Goal: Find specific page/section: Find specific page/section

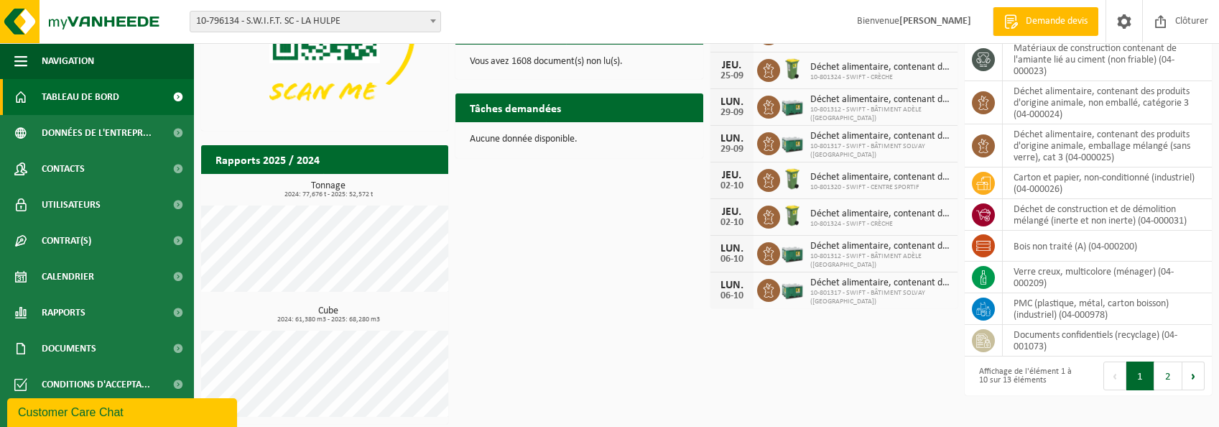
scroll to position [178, 0]
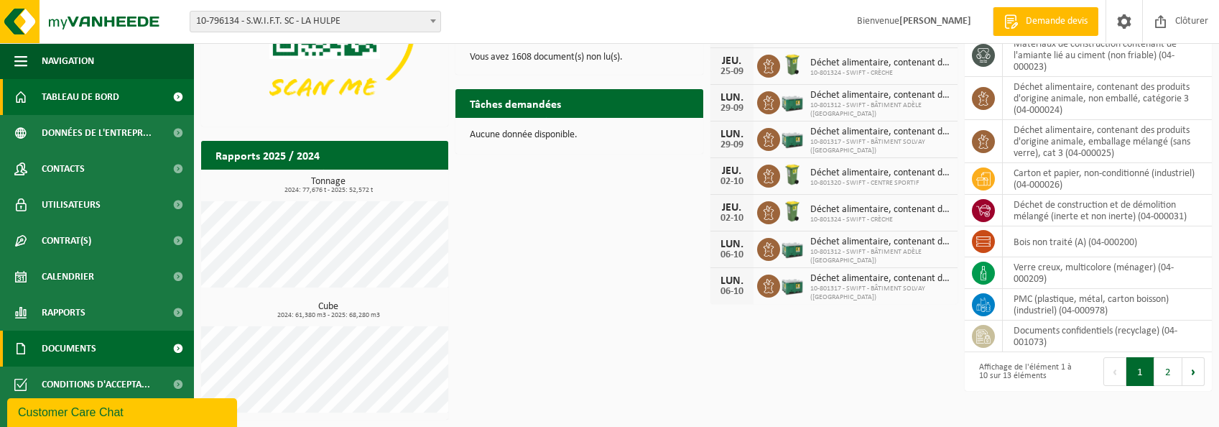
click at [94, 351] on span "Documents" at bounding box center [69, 348] width 55 height 36
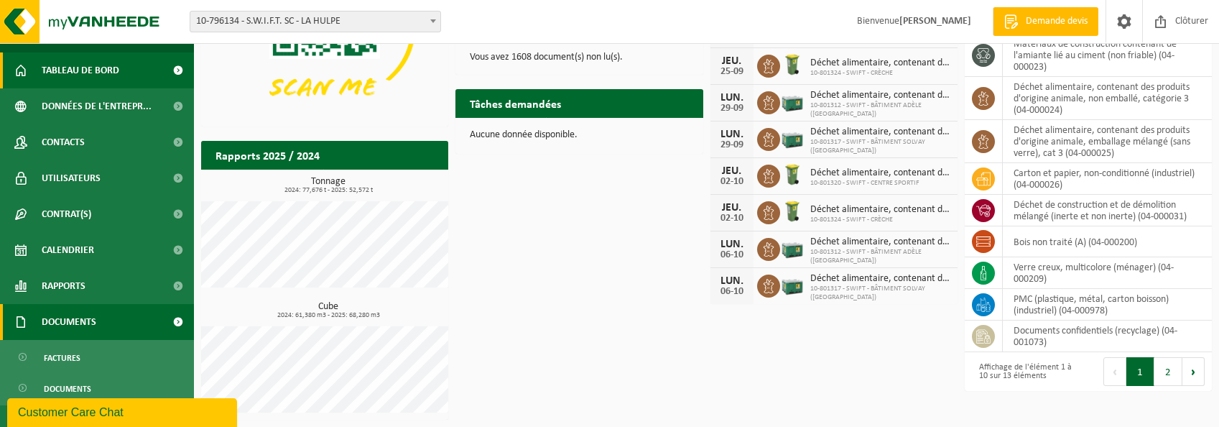
scroll to position [41, 0]
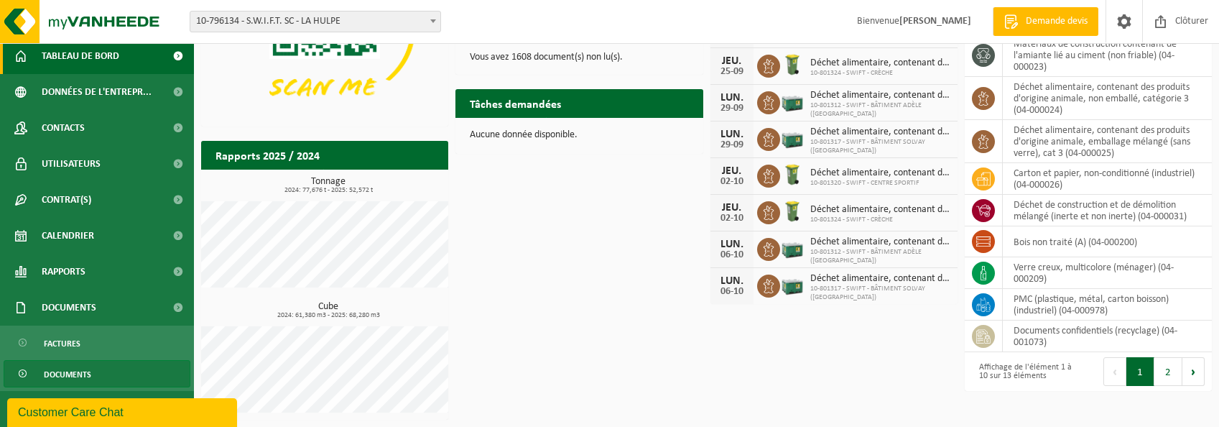
click at [67, 379] on span "Documents" at bounding box center [67, 373] width 47 height 27
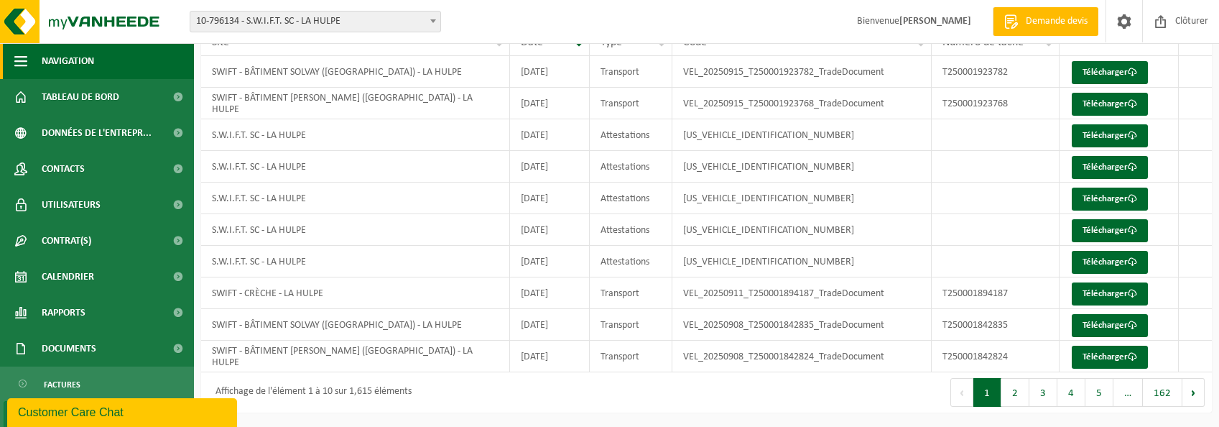
click at [26, 62] on span "button" at bounding box center [20, 61] width 13 height 36
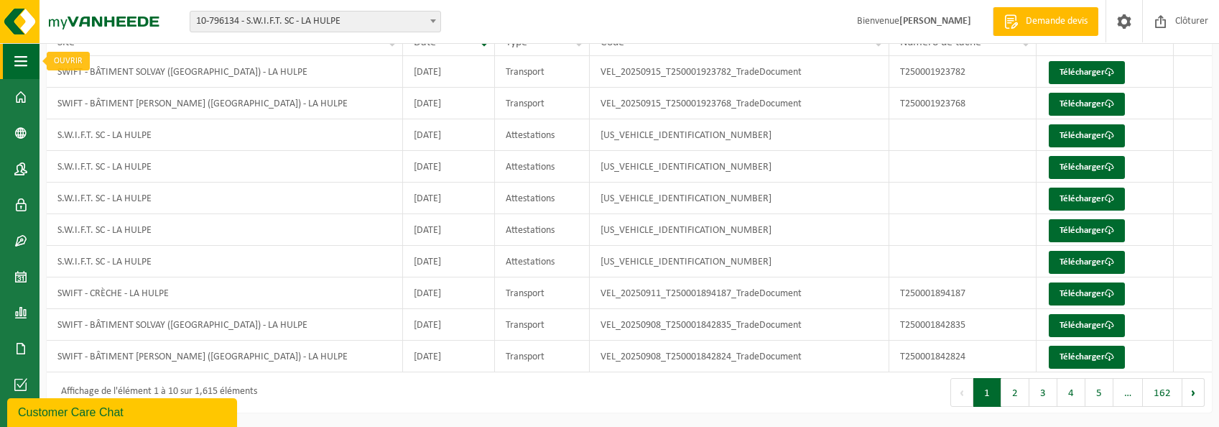
click at [22, 62] on span "button" at bounding box center [20, 61] width 13 height 36
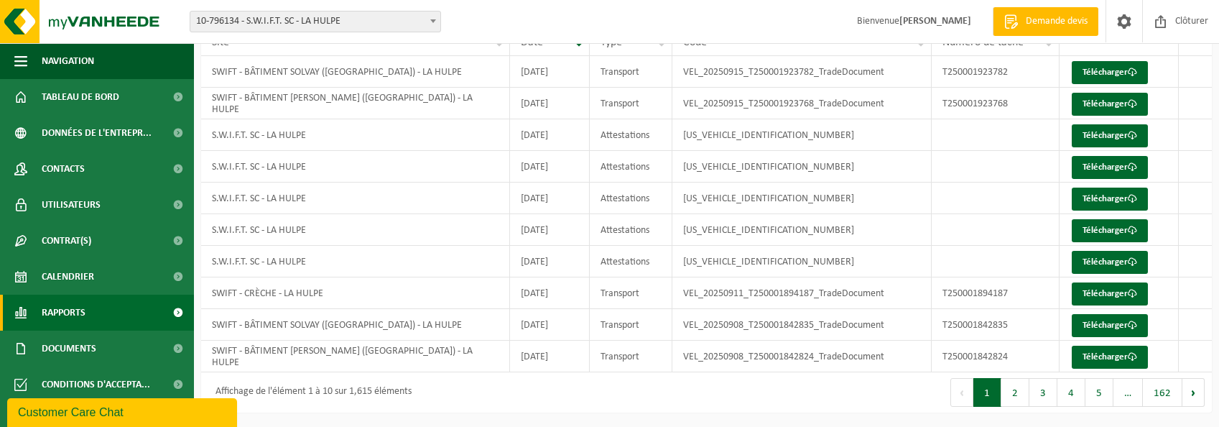
click at [63, 312] on span "Rapports" at bounding box center [64, 312] width 44 height 36
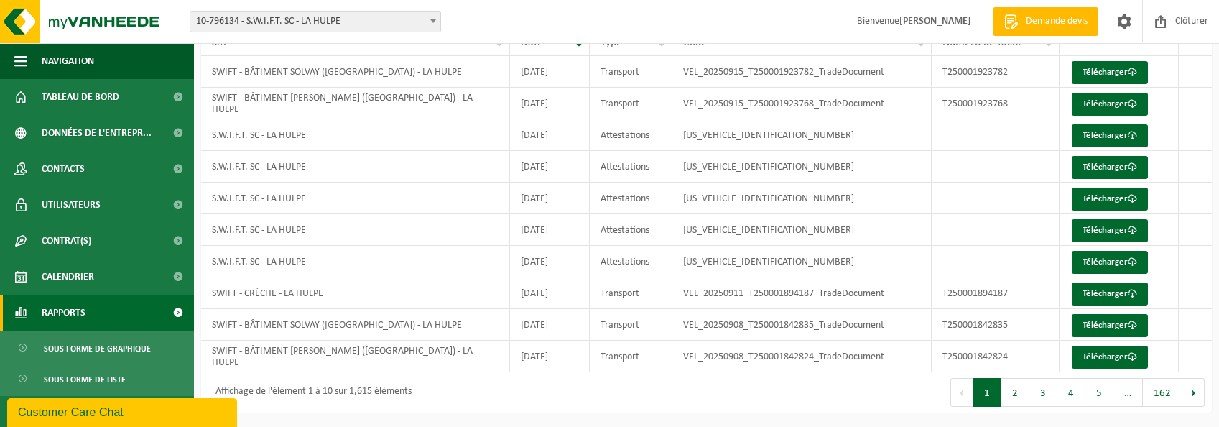
scroll to position [41, 0]
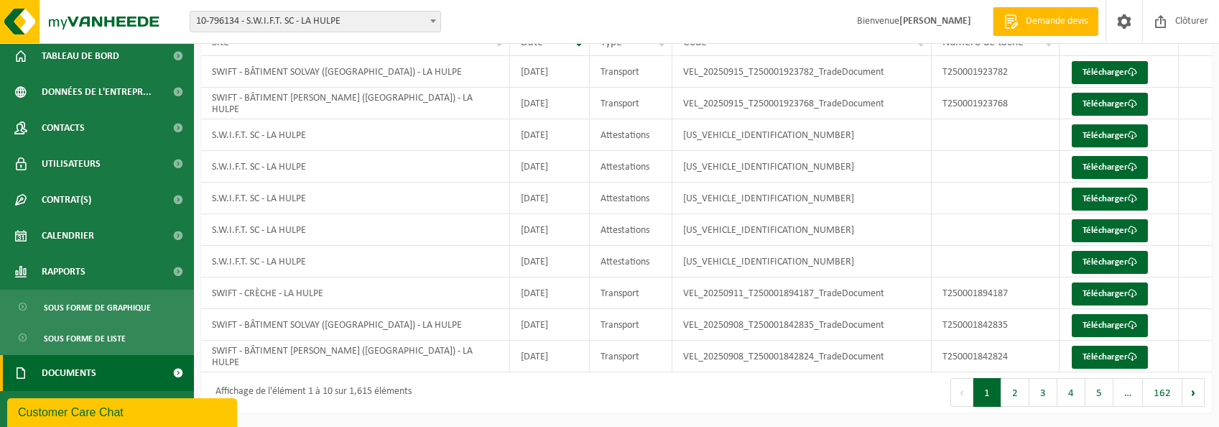
click at [103, 376] on link "Documents" at bounding box center [97, 373] width 194 height 36
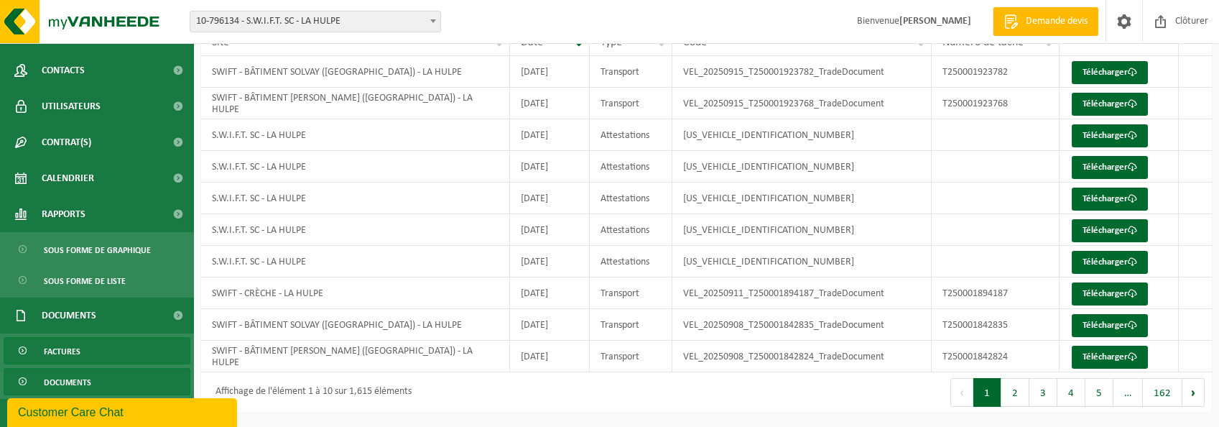
scroll to position [106, 0]
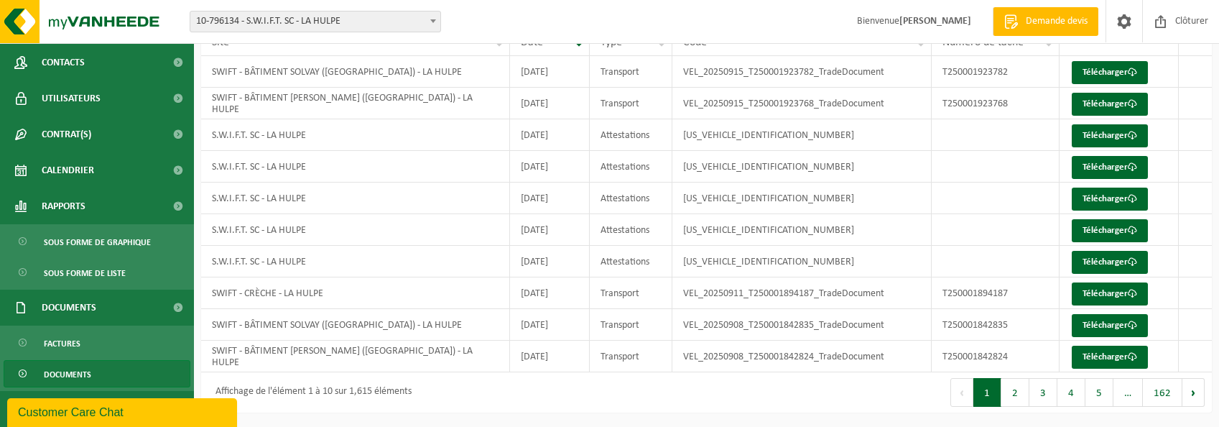
click at [73, 369] on span "Documents" at bounding box center [67, 373] width 47 height 27
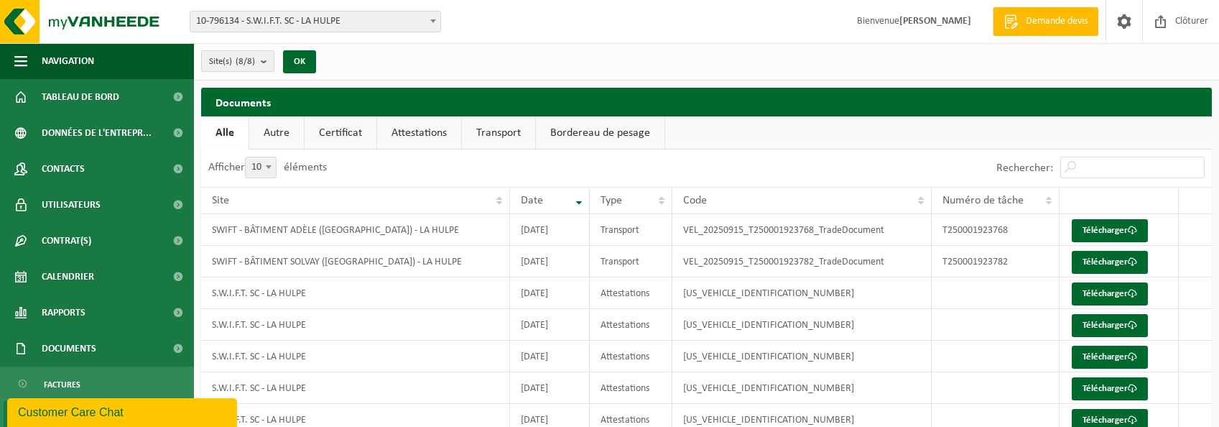
click at [274, 136] on link "Autre" at bounding box center [276, 132] width 55 height 33
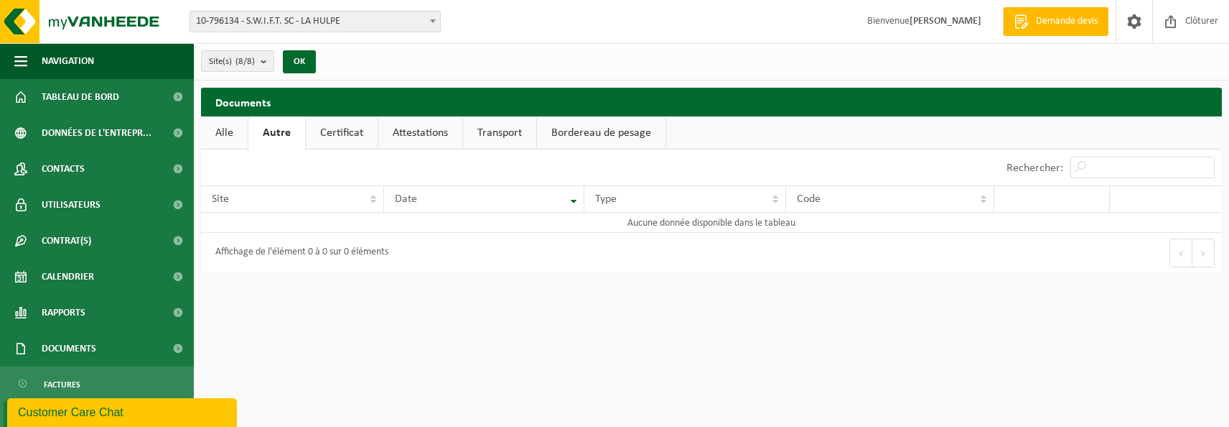
click at [328, 134] on link "Certificat" at bounding box center [342, 132] width 72 height 33
click at [411, 136] on link "Attestations" at bounding box center [419, 132] width 84 height 33
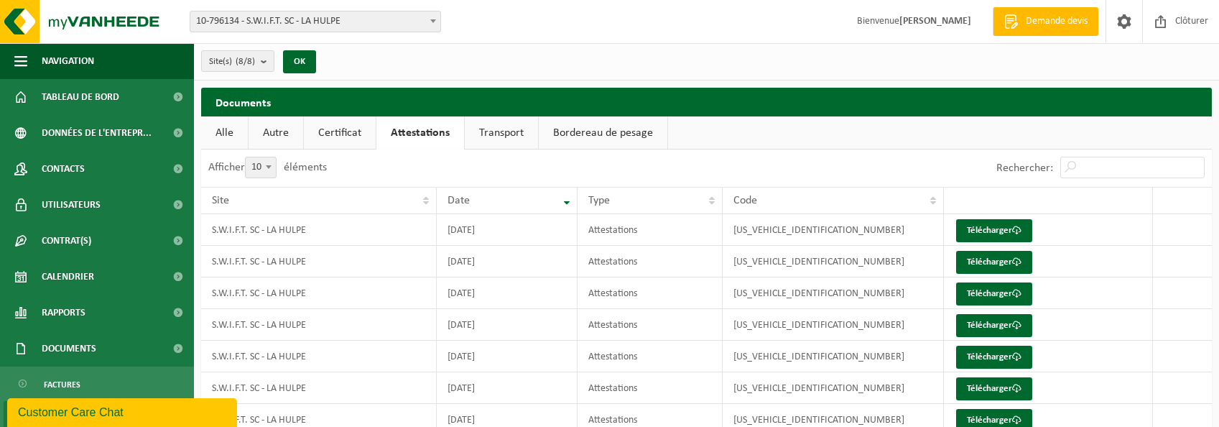
click at [512, 126] on link "Transport" at bounding box center [501, 132] width 73 height 33
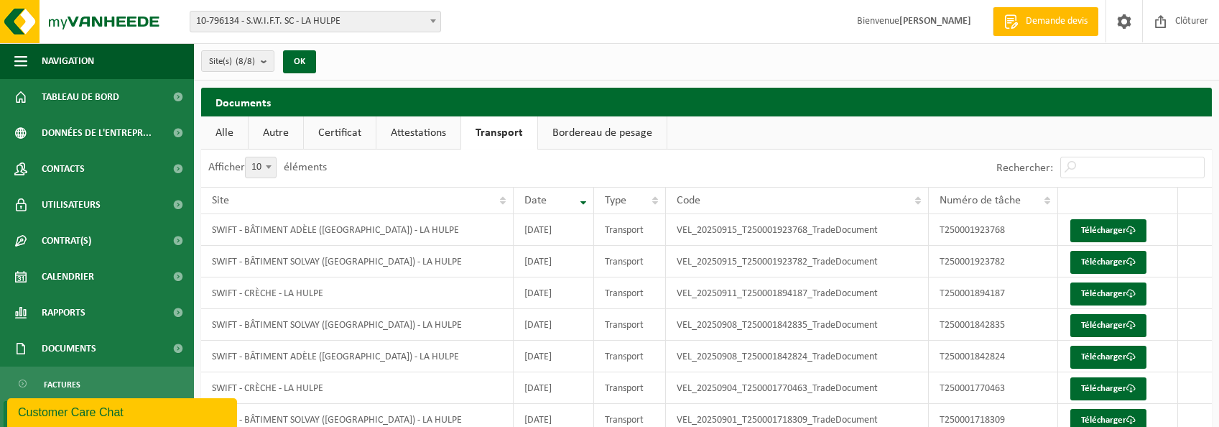
click at [219, 134] on link "Alle" at bounding box center [224, 132] width 47 height 33
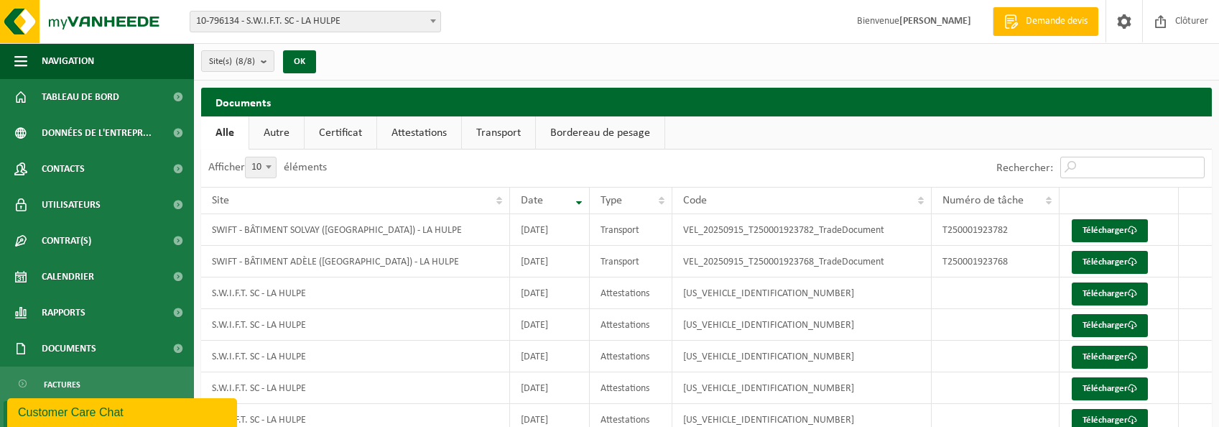
click at [1086, 165] on input "Rechercher:" at bounding box center [1132, 168] width 144 height 22
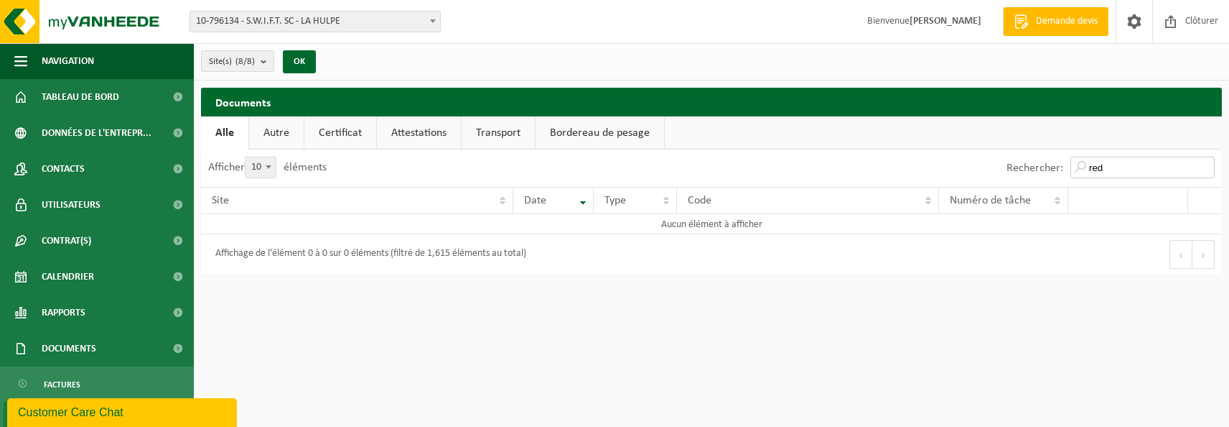
click at [1075, 172] on input "red" at bounding box center [1143, 168] width 144 height 22
type input "red"
click at [74, 23] on img at bounding box center [86, 21] width 172 height 43
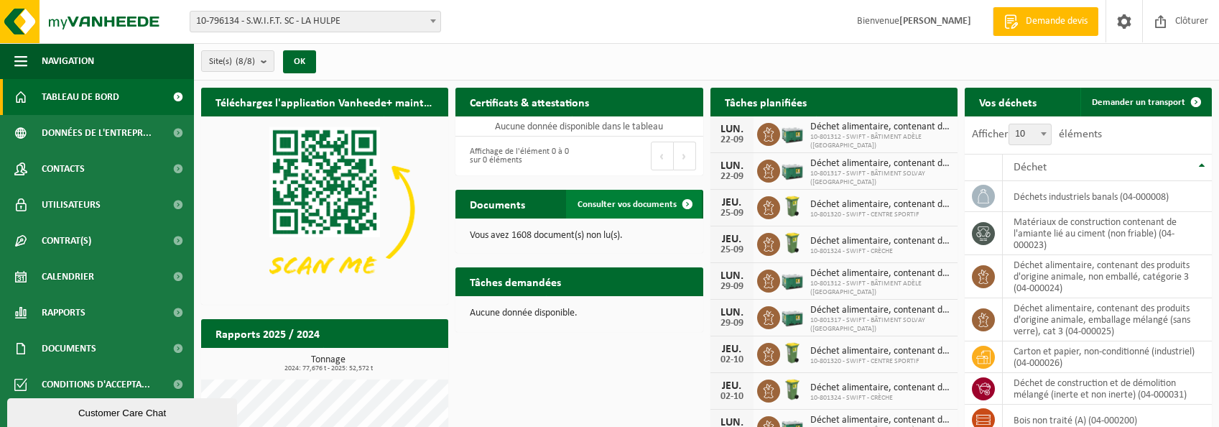
click at [687, 203] on span at bounding box center [687, 204] width 29 height 29
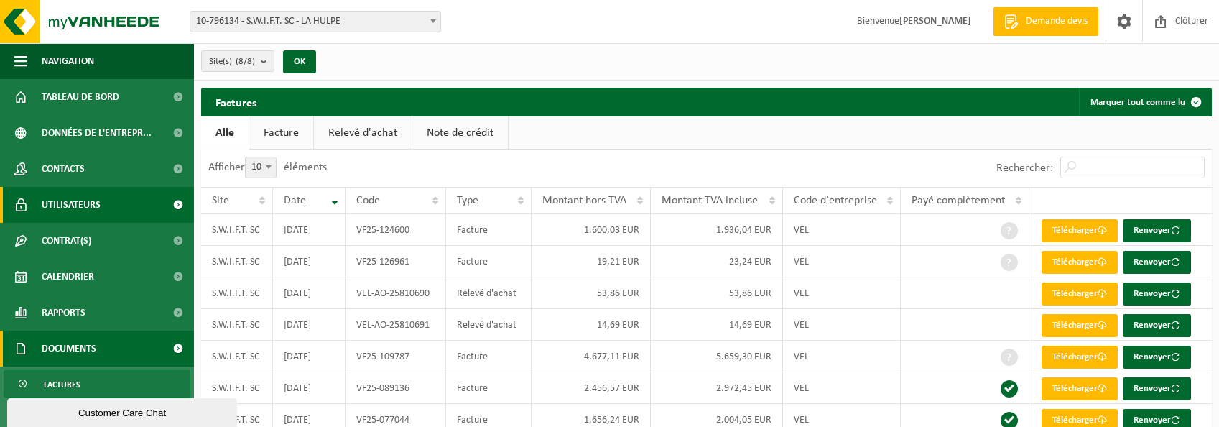
scroll to position [41, 0]
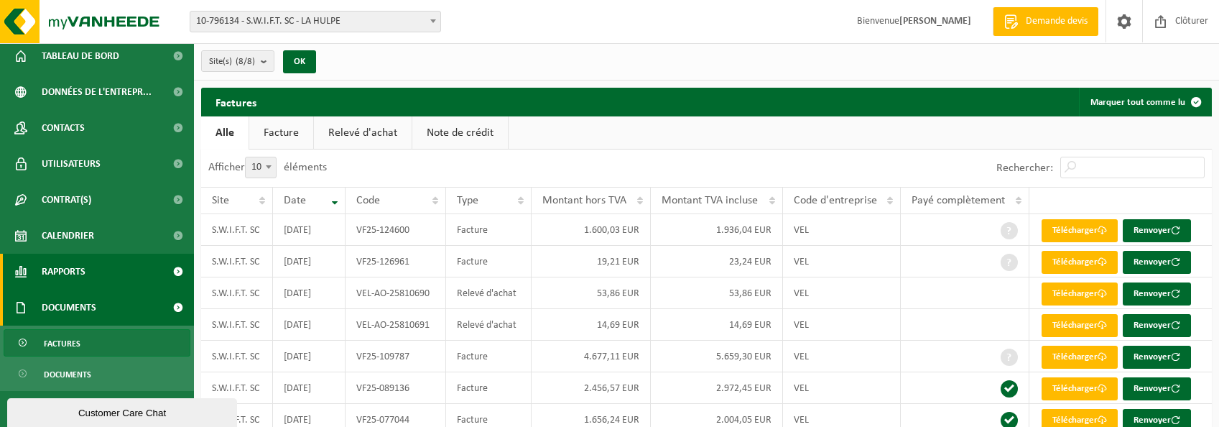
click at [62, 274] on span "Rapports" at bounding box center [64, 271] width 44 height 36
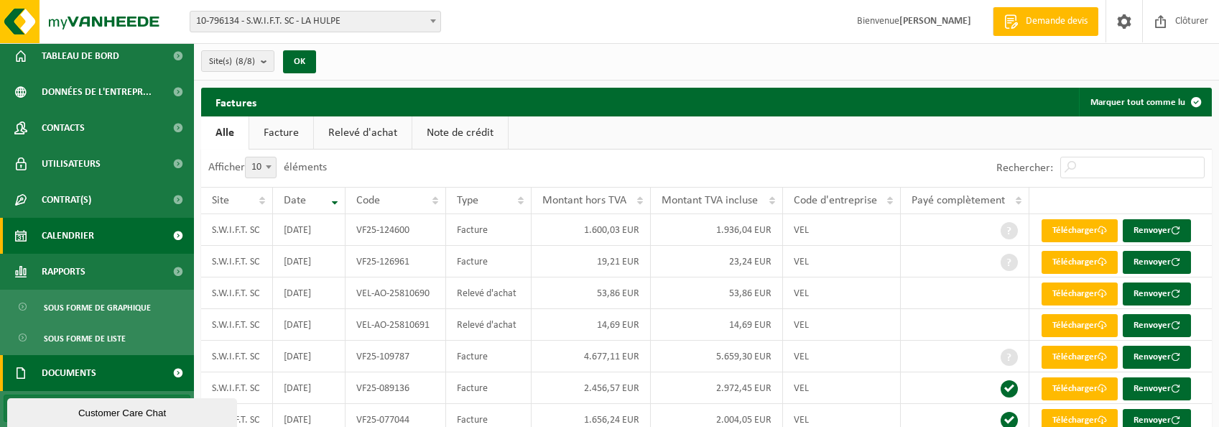
click at [39, 233] on link "Calendrier" at bounding box center [97, 236] width 194 height 36
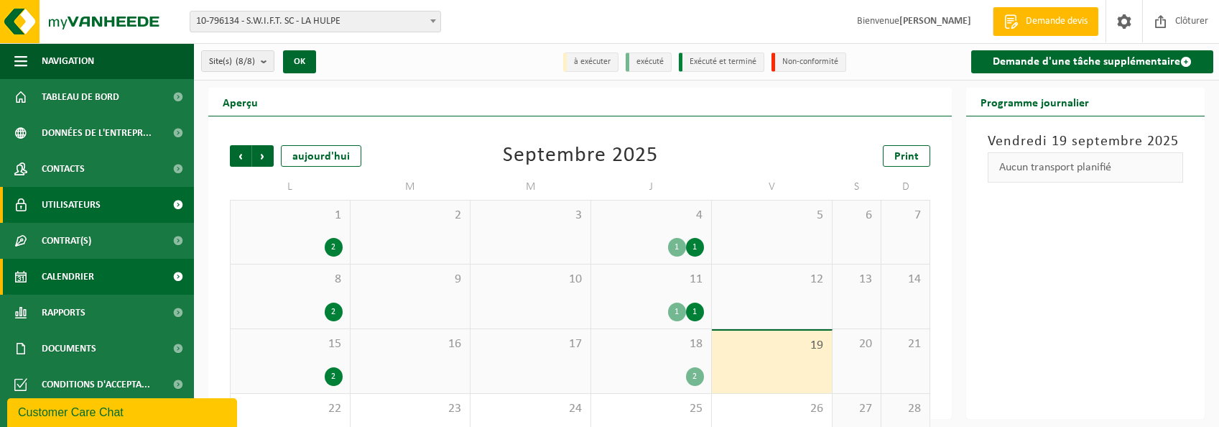
click at [48, 210] on span "Utilisateurs" at bounding box center [71, 205] width 59 height 36
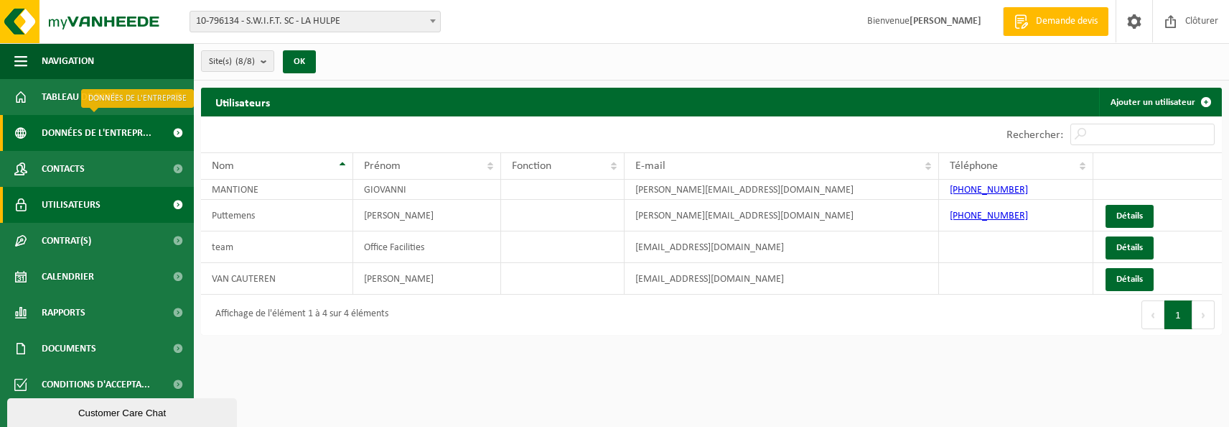
click at [167, 128] on span at bounding box center [178, 133] width 32 height 36
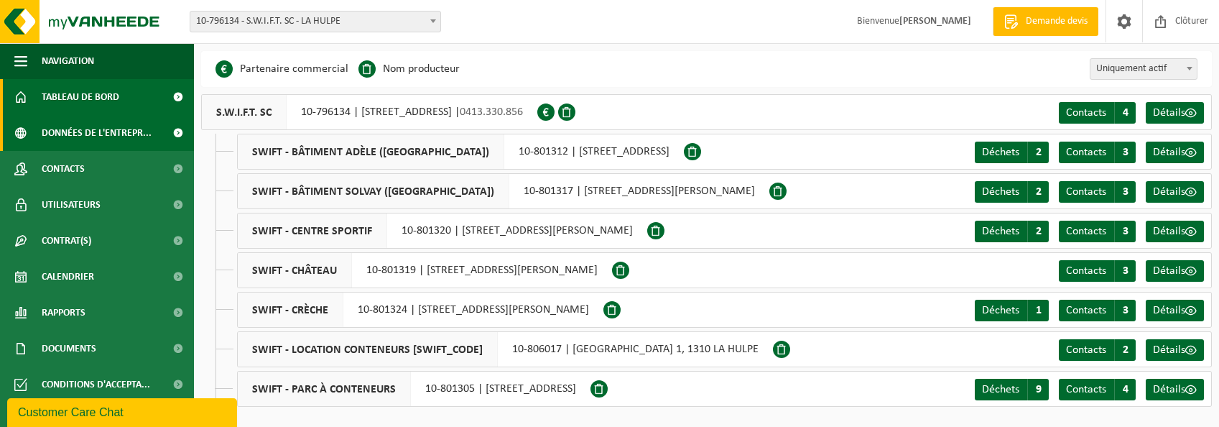
click at [100, 108] on span "Tableau de bord" at bounding box center [81, 97] width 78 height 36
